Goal: Register for event/course

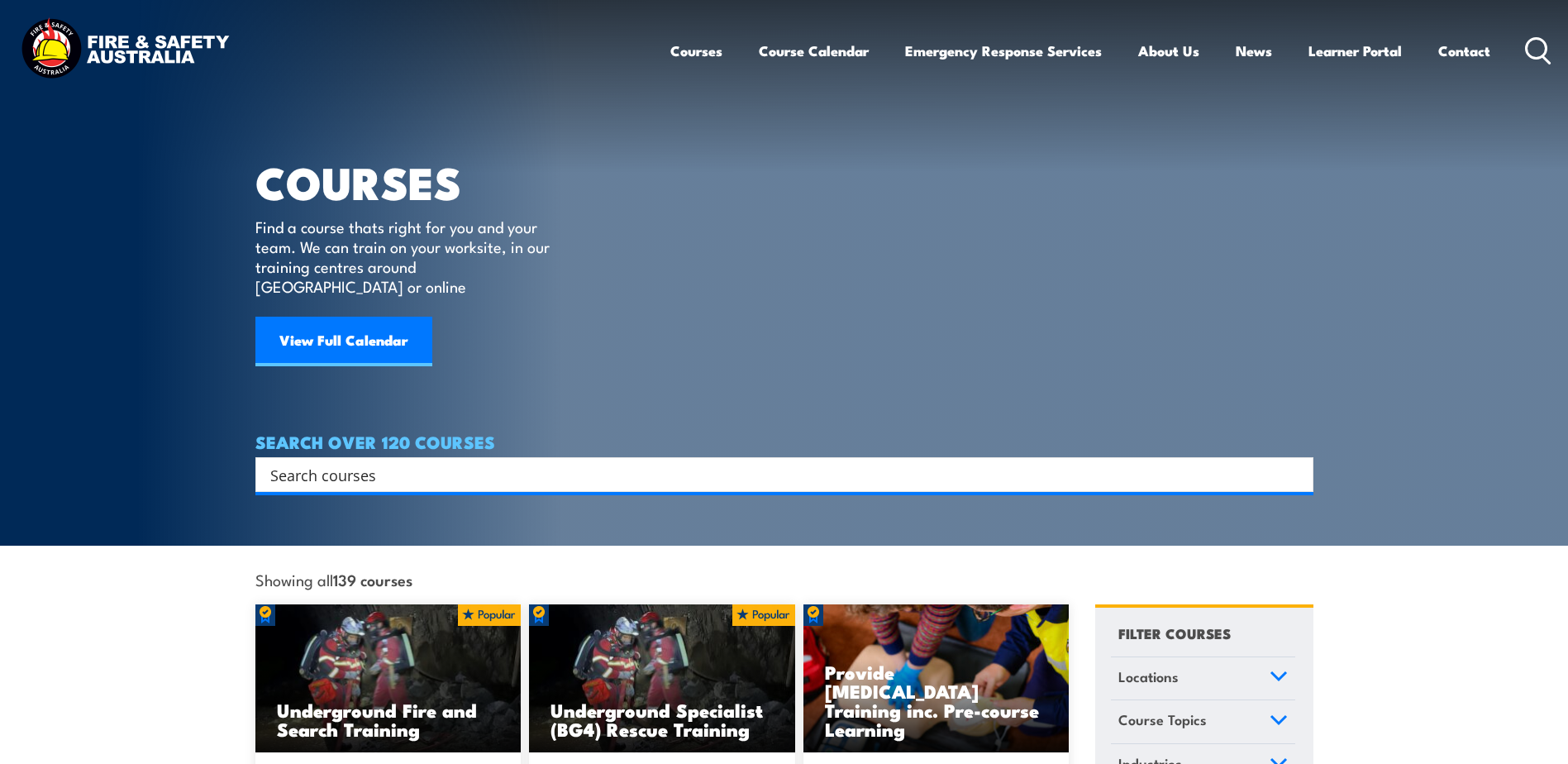
click at [383, 462] on input "Search input" at bounding box center [774, 474] width 1007 height 25
type input "CONFINE SMALL"
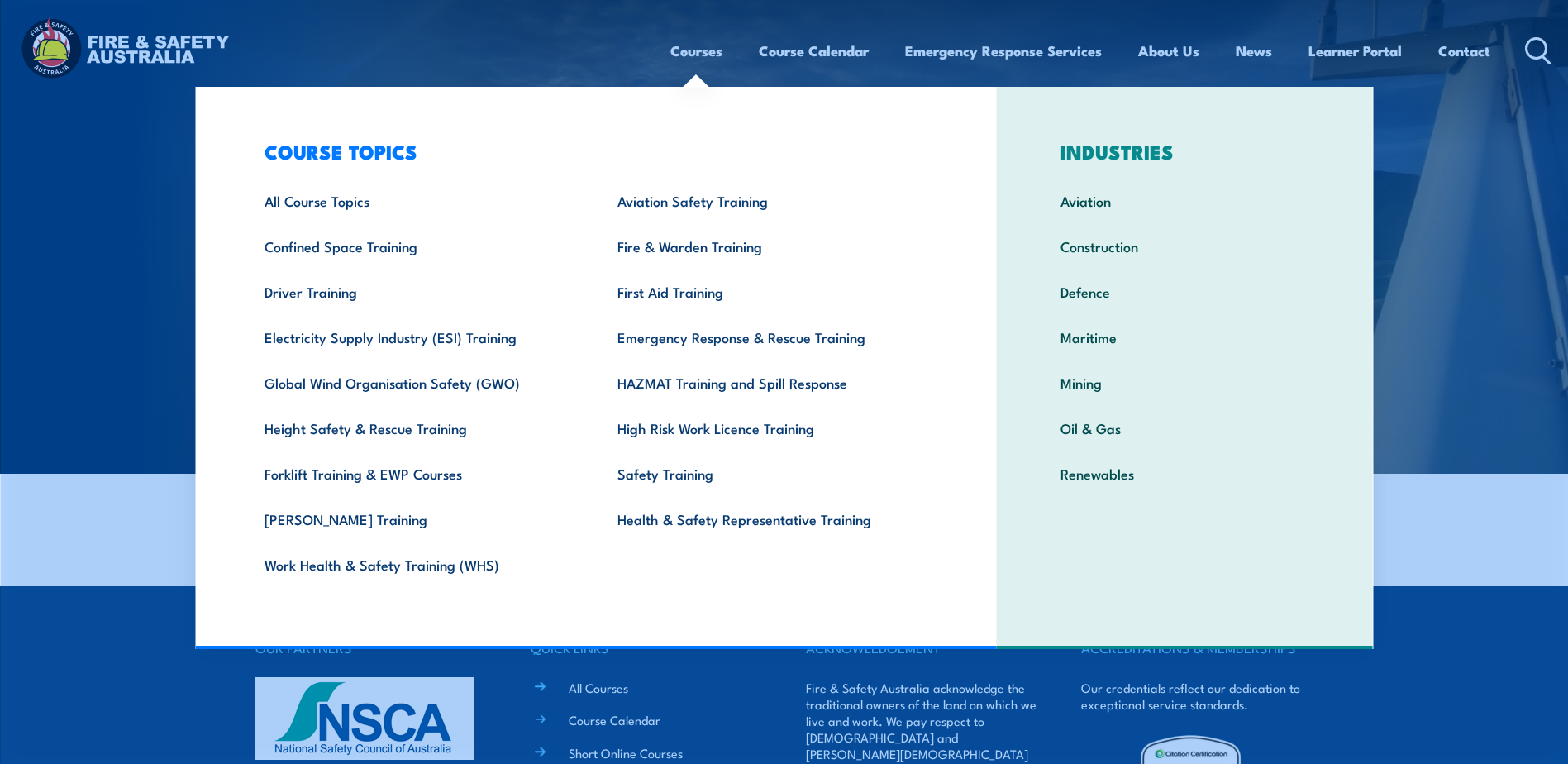
click at [692, 51] on link "Courses" at bounding box center [696, 51] width 52 height 44
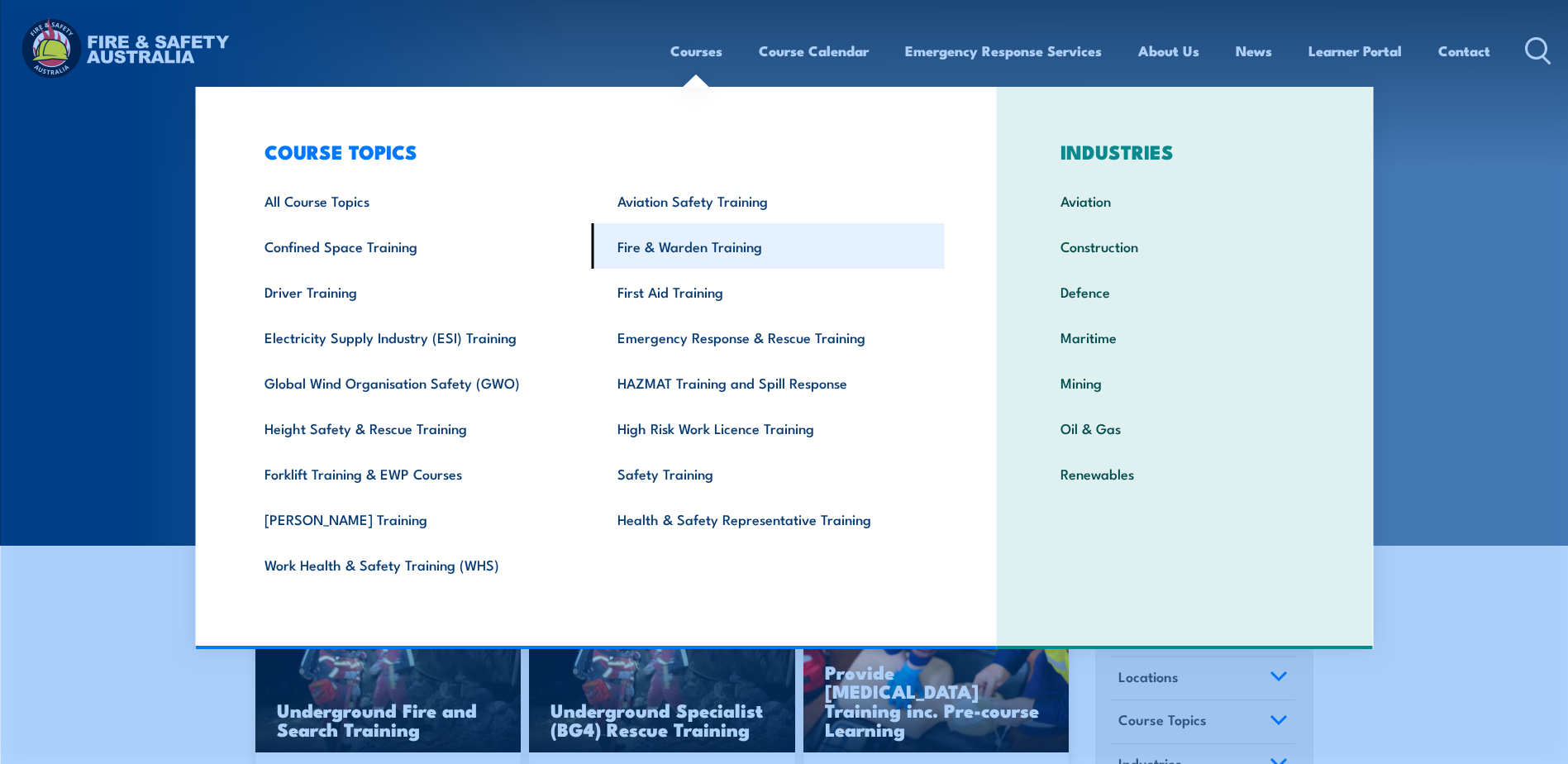
click at [683, 247] on link "Fire & Warden Training" at bounding box center [768, 245] width 353 height 45
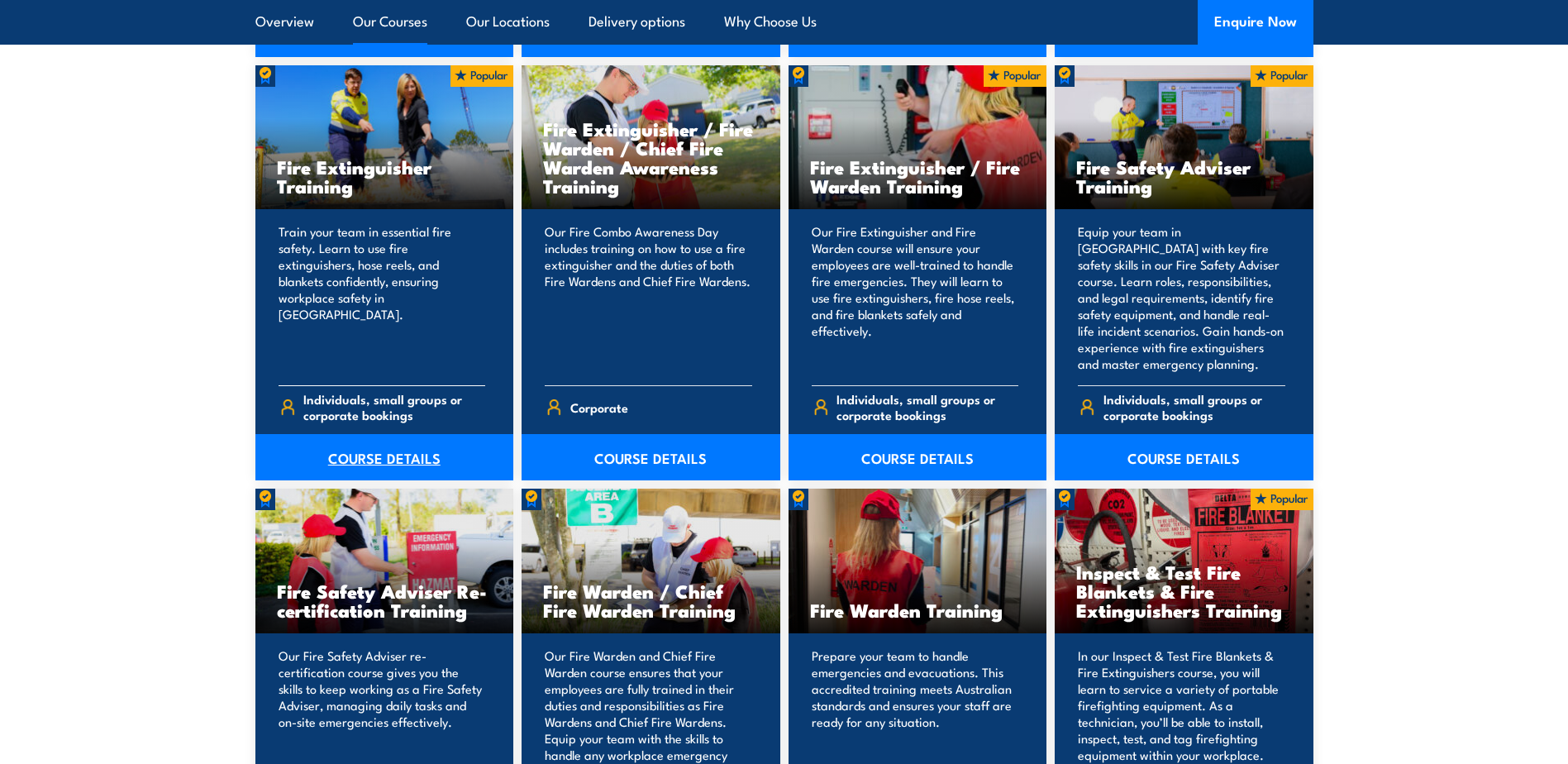
scroll to position [1736, 0]
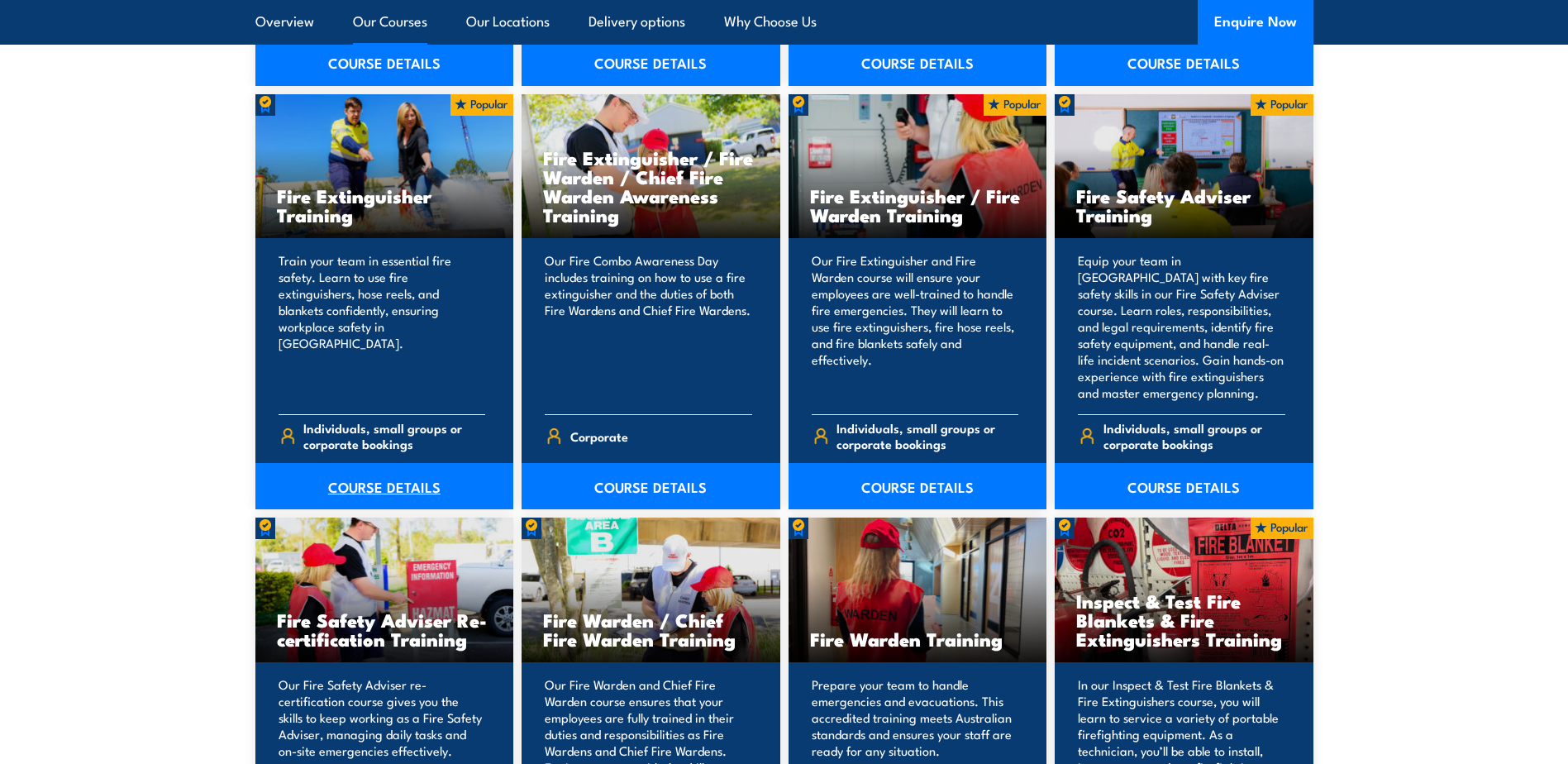
click at [387, 485] on link "COURSE DETAILS" at bounding box center [384, 486] width 259 height 46
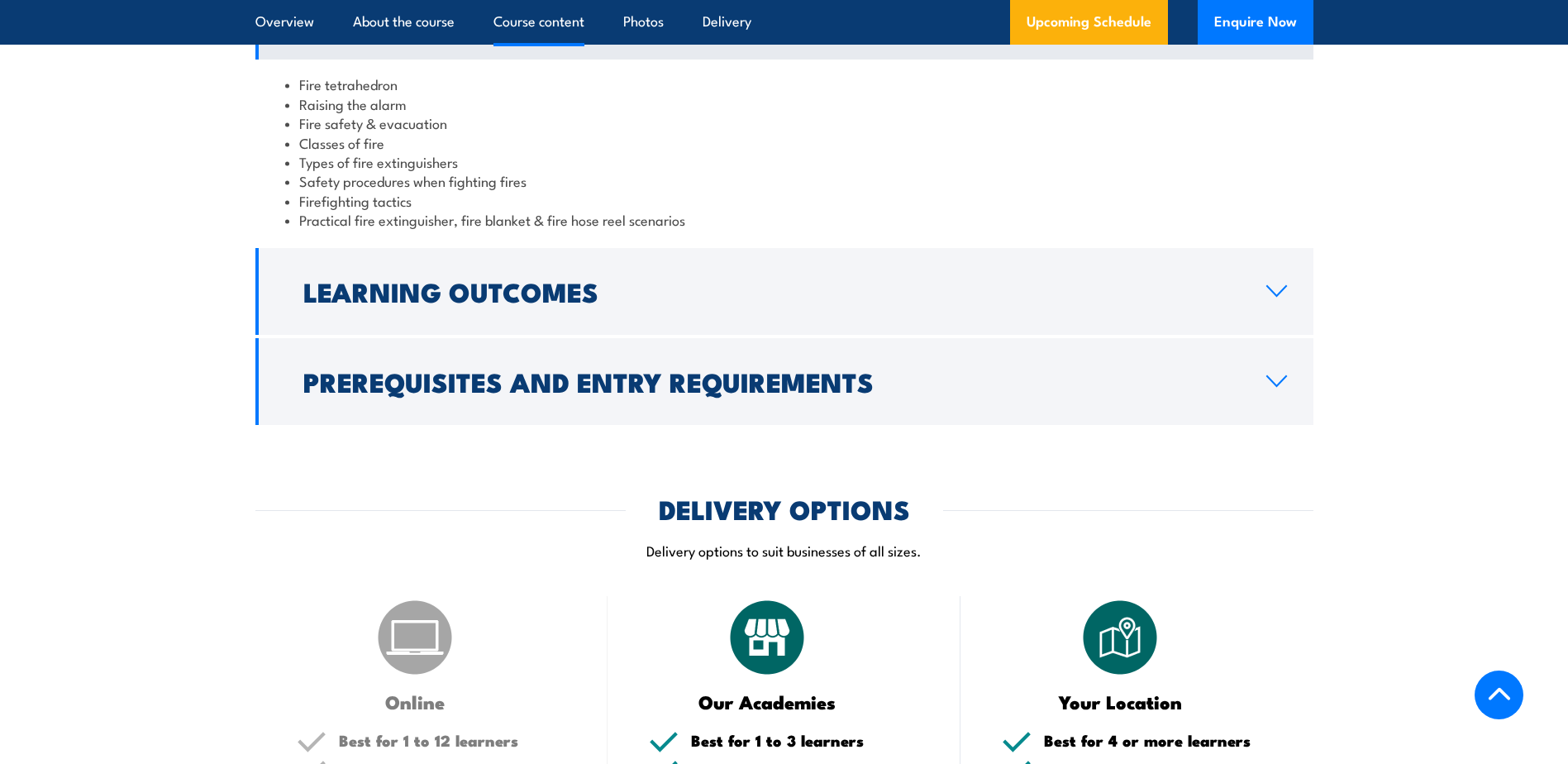
scroll to position [1653, 0]
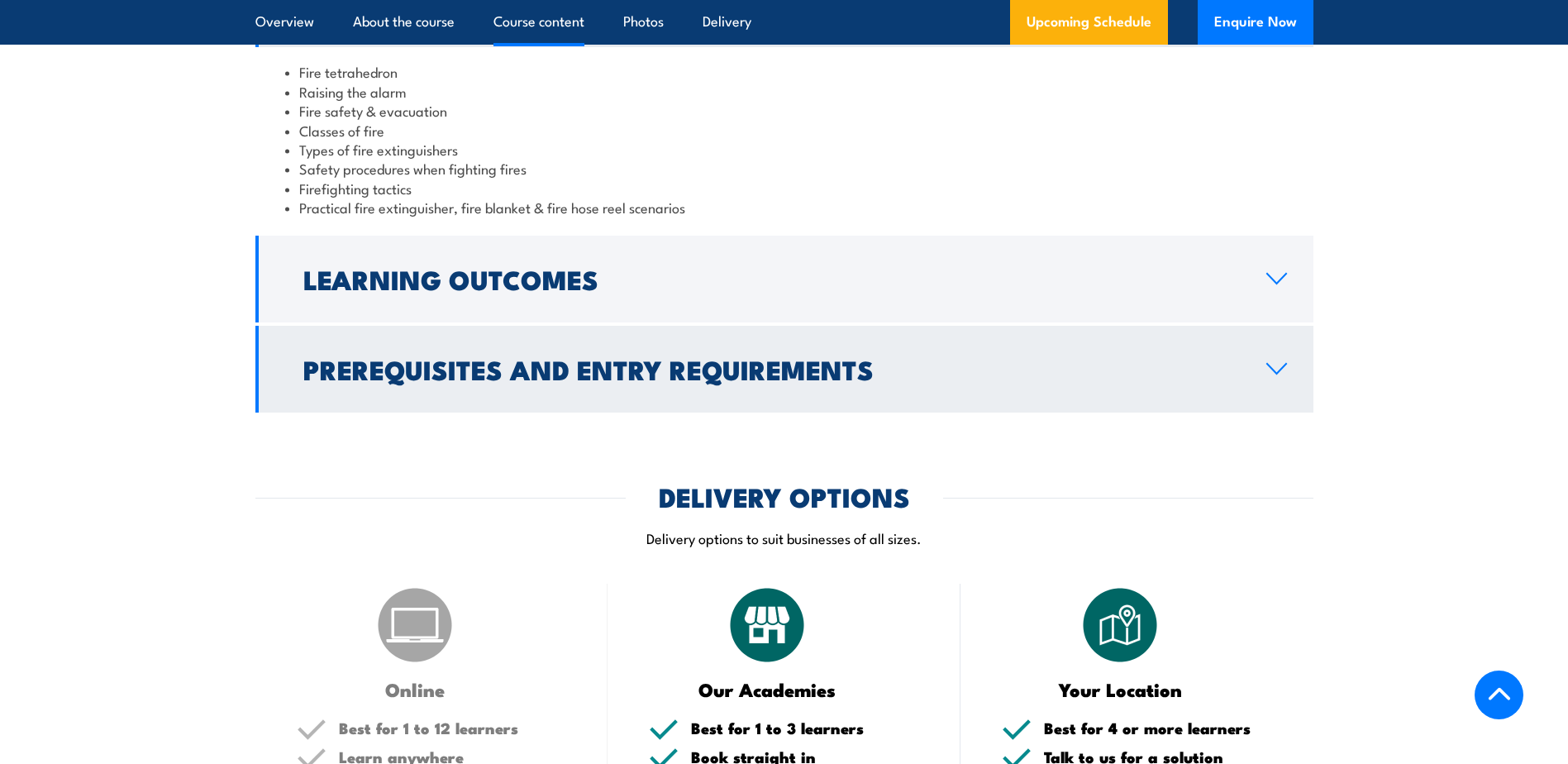
click at [1278, 369] on icon at bounding box center [1276, 368] width 22 height 13
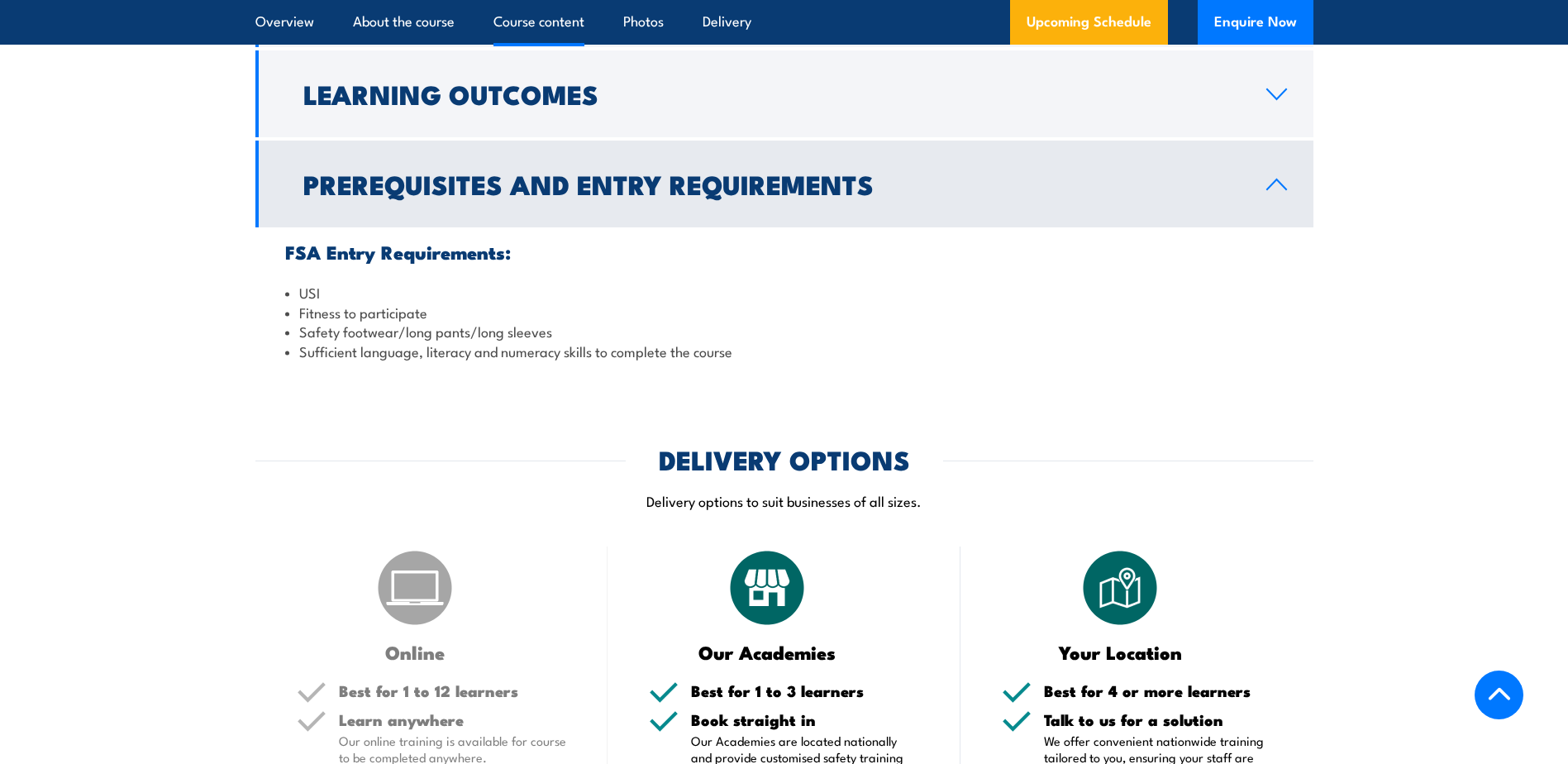
click at [1275, 181] on icon at bounding box center [1276, 184] width 19 height 10
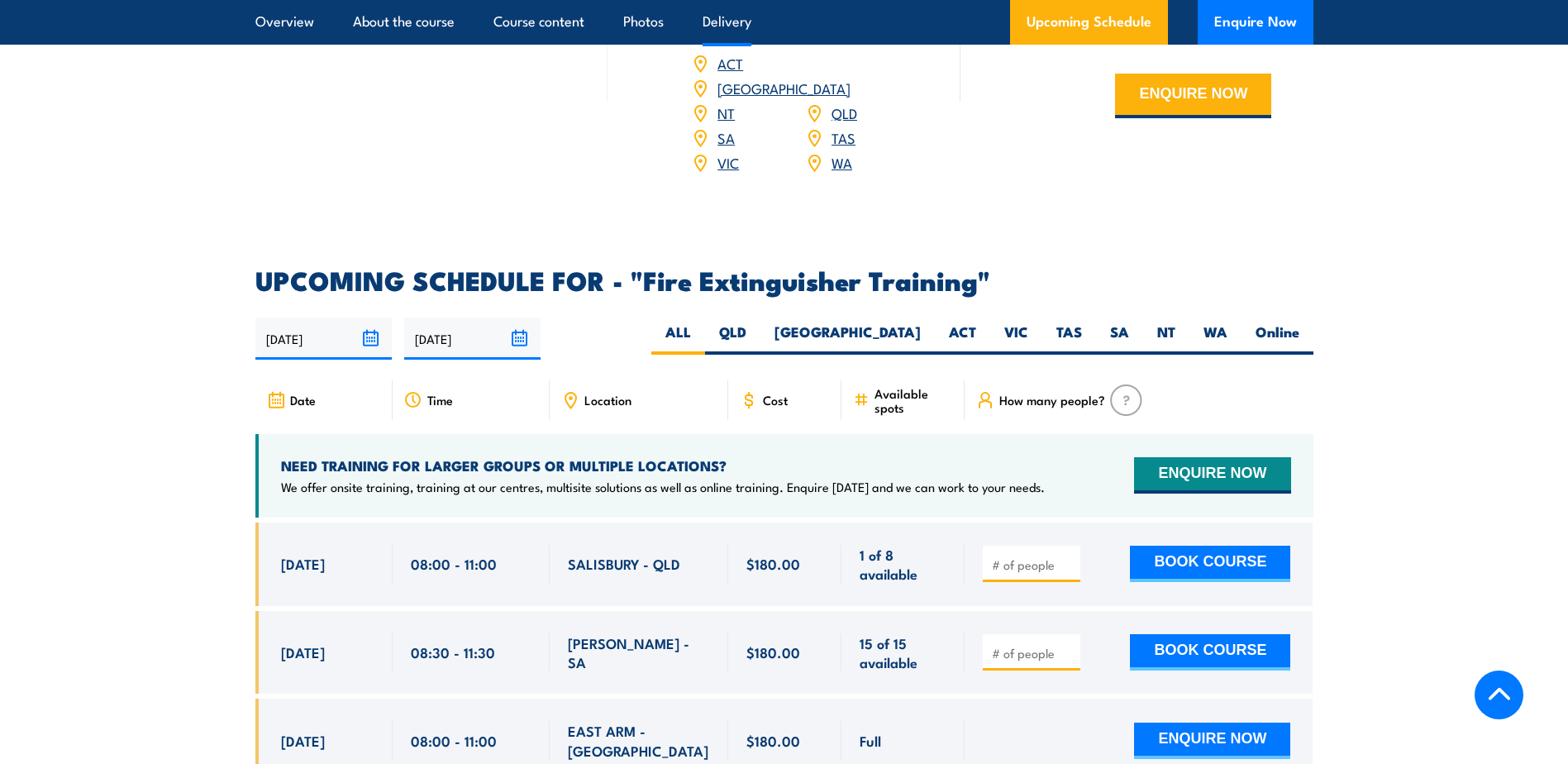
scroll to position [2397, 0]
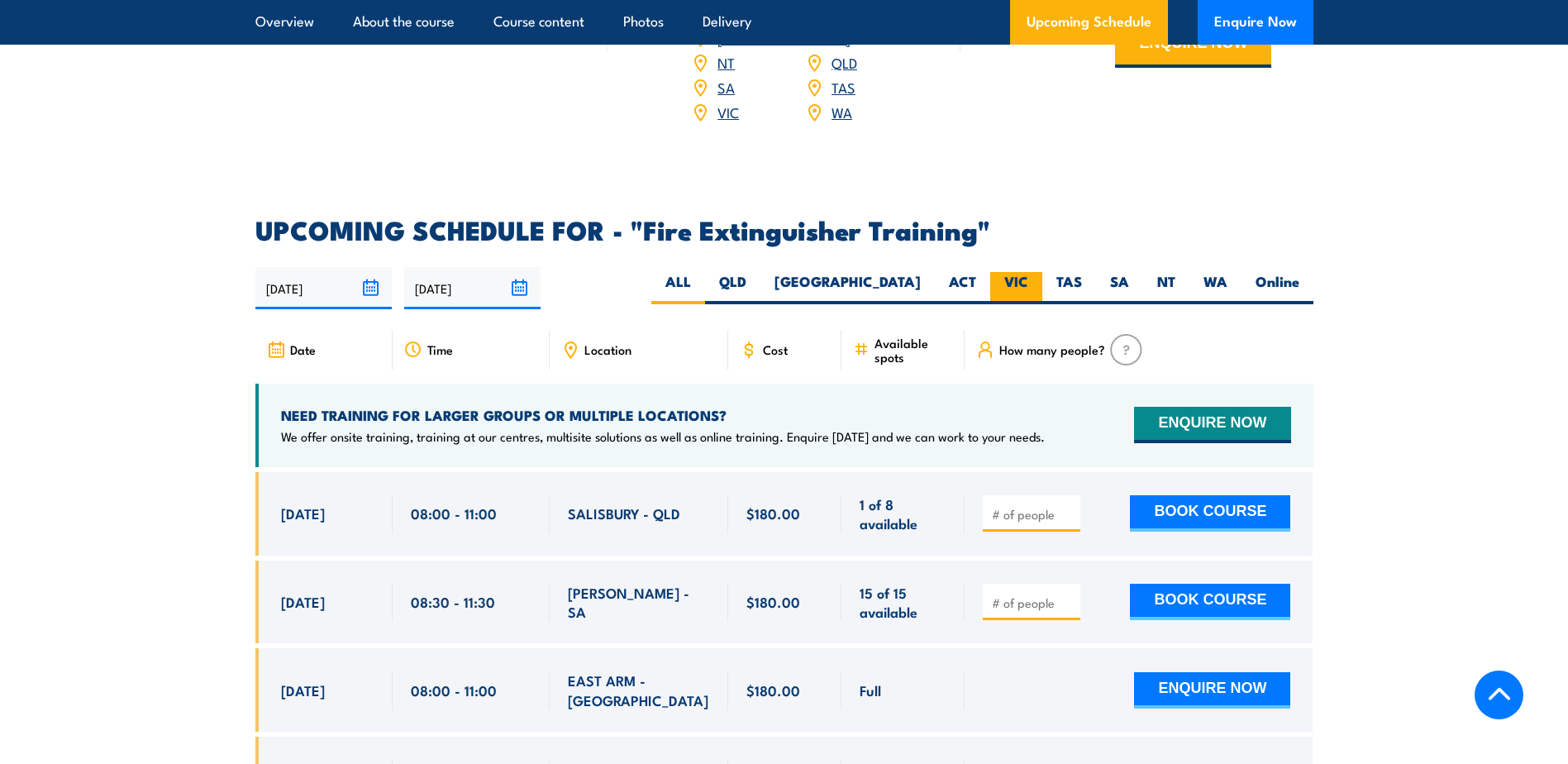
click at [1017, 272] on label "VIC" at bounding box center [1016, 288] width 52 height 32
click at [1028, 272] on input "VIC" at bounding box center [1033, 277] width 11 height 11
radio input "true"
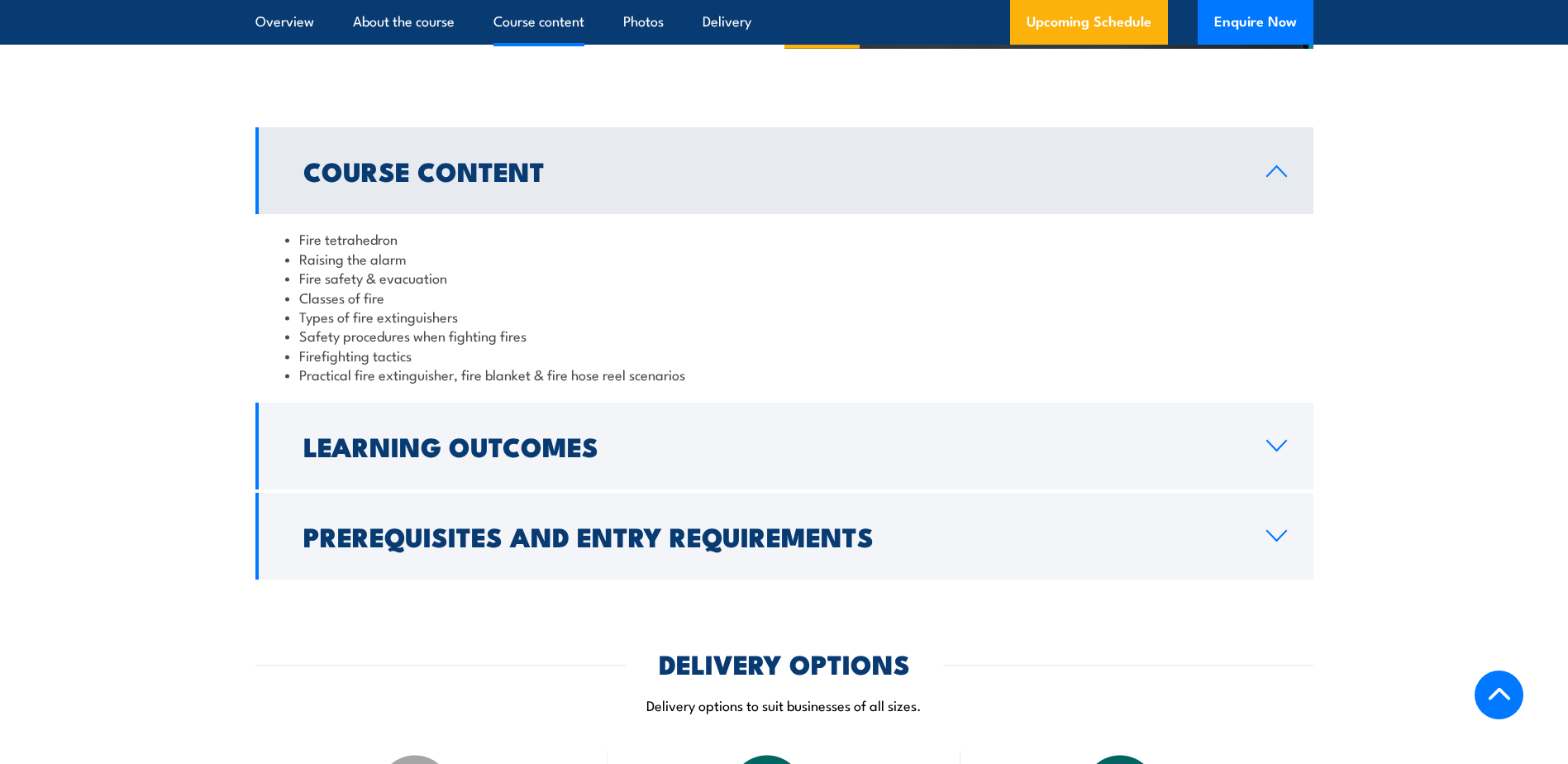
scroll to position [1534, 0]
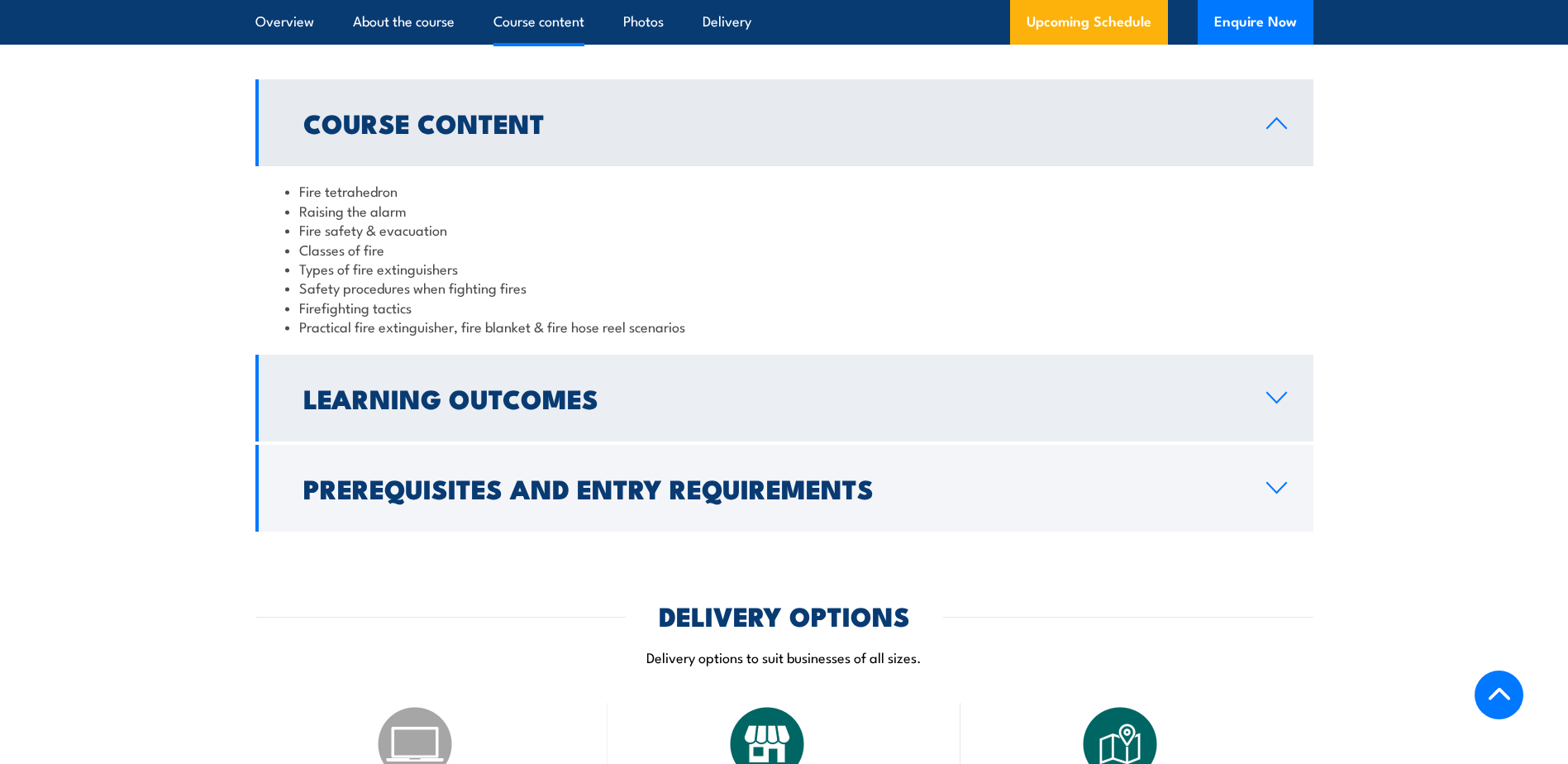
click at [1275, 394] on icon at bounding box center [1276, 398] width 22 height 13
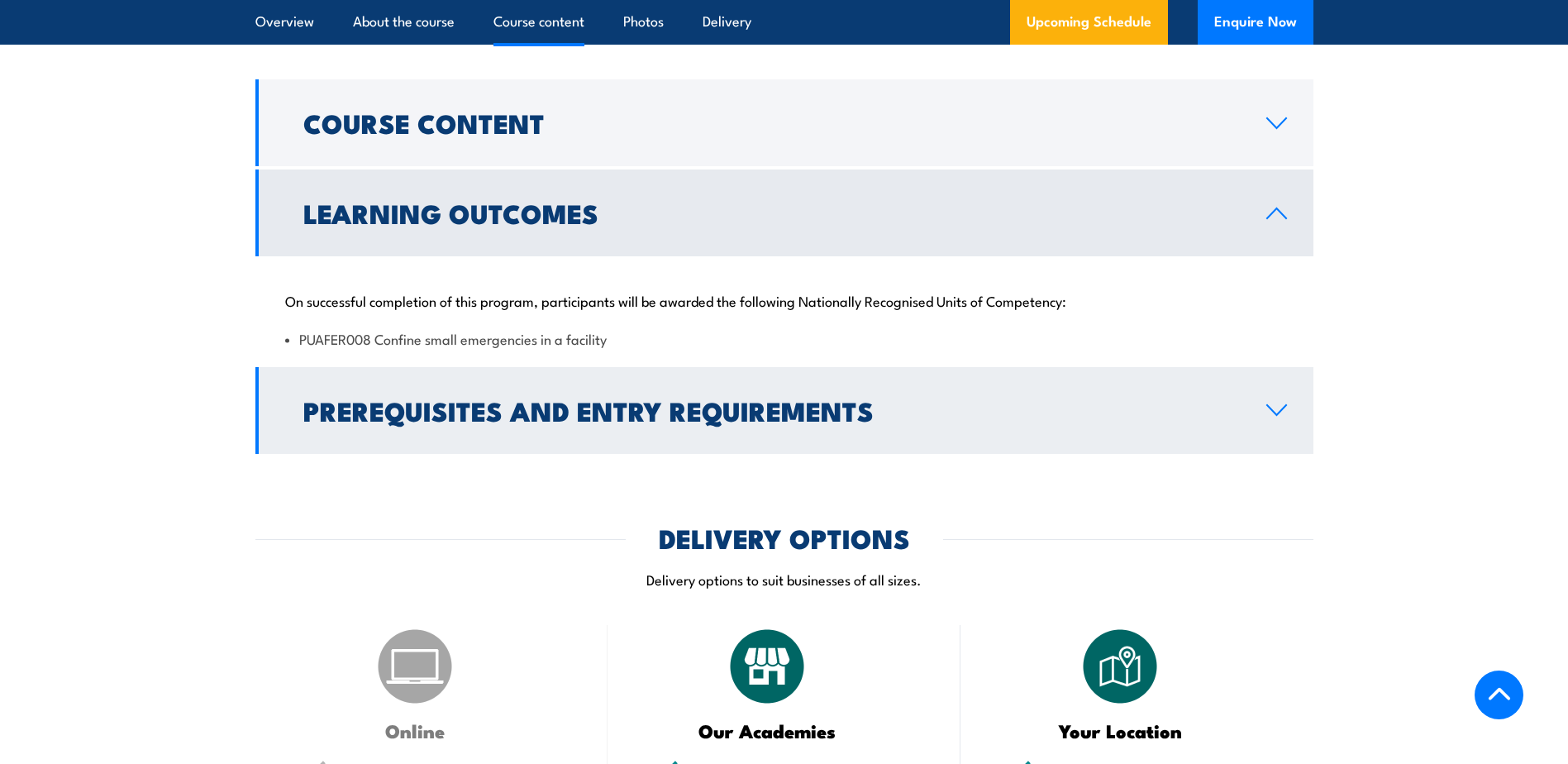
click at [1272, 410] on icon at bounding box center [1276, 409] width 19 height 10
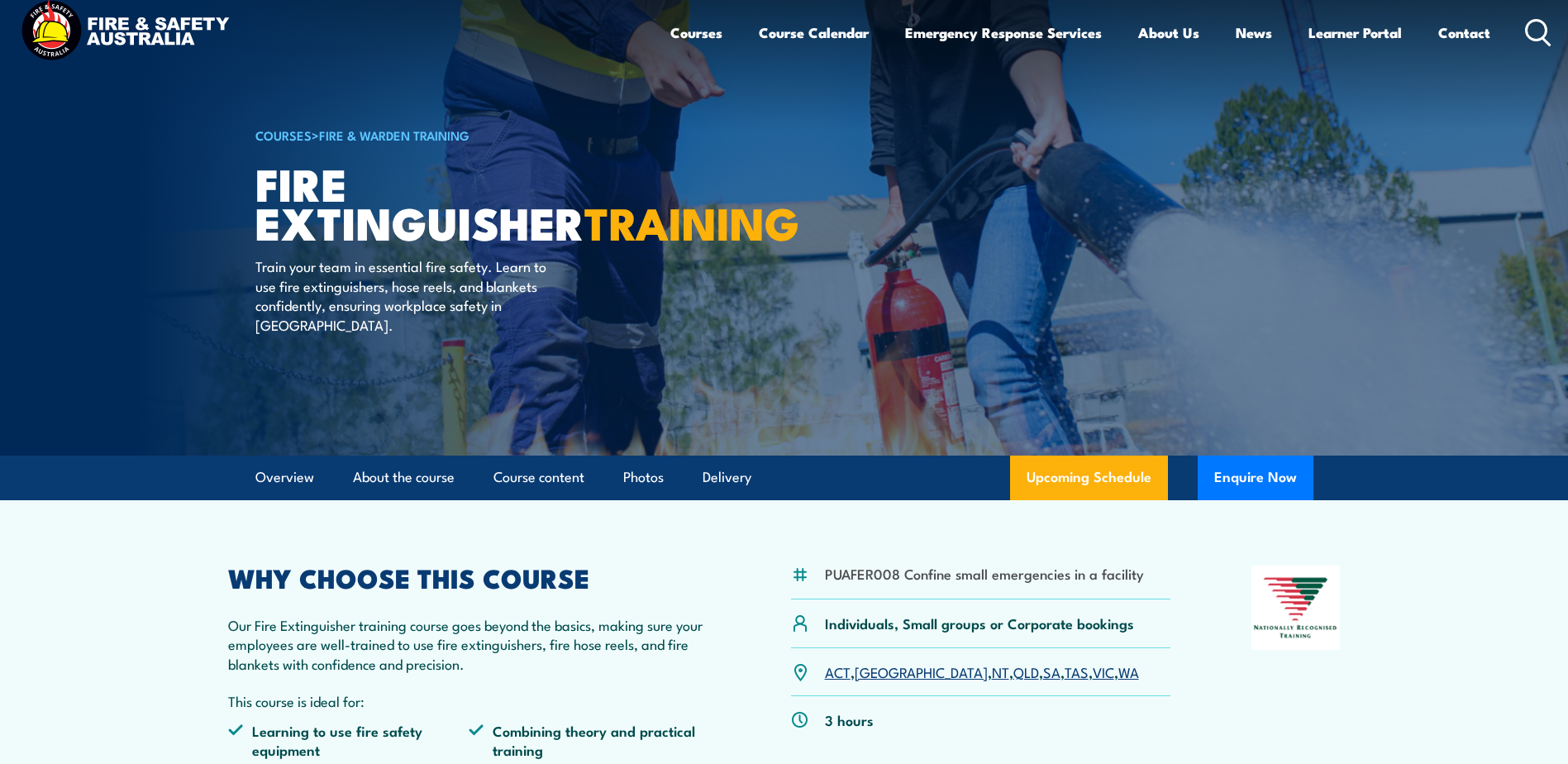
scroll to position [0, 0]
